Goal: Information Seeking & Learning: Learn about a topic

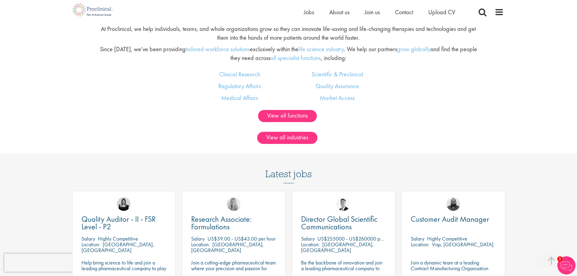
scroll to position [515, 0]
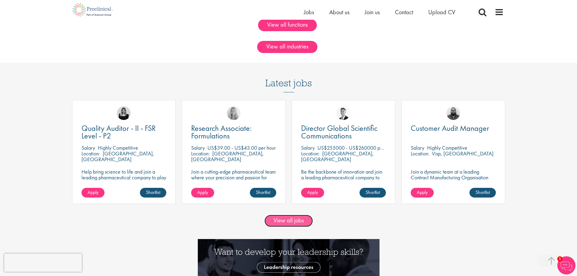
click at [280, 223] on link "View all jobs" at bounding box center [288, 221] width 48 height 12
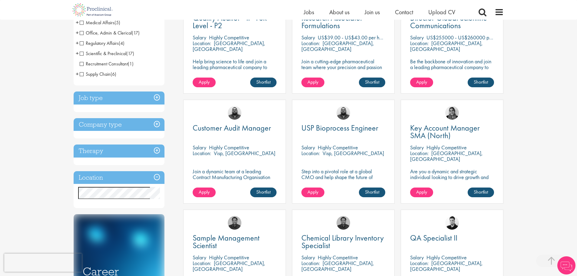
scroll to position [151, 0]
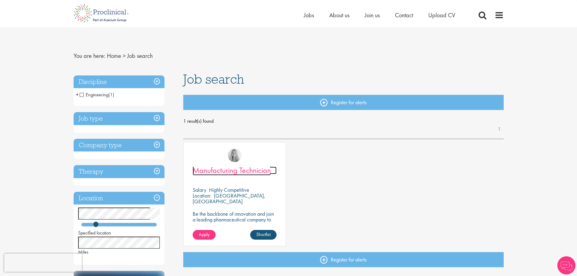
click at [255, 169] on span "Manufacturing Technician" at bounding box center [232, 170] width 78 height 10
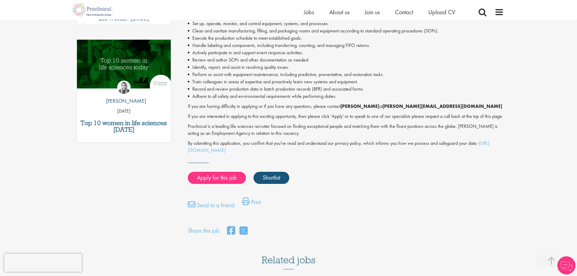
scroll to position [303, 0]
